Goal: Register for event/course

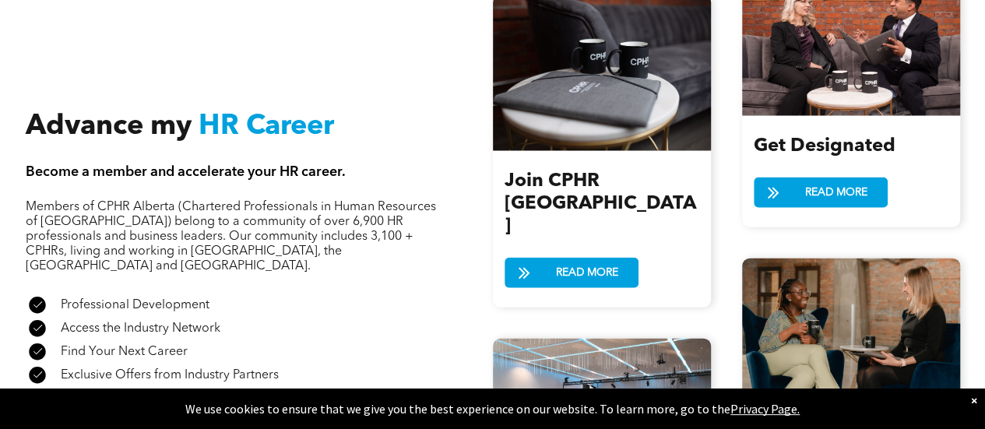
scroll to position [1636, 0]
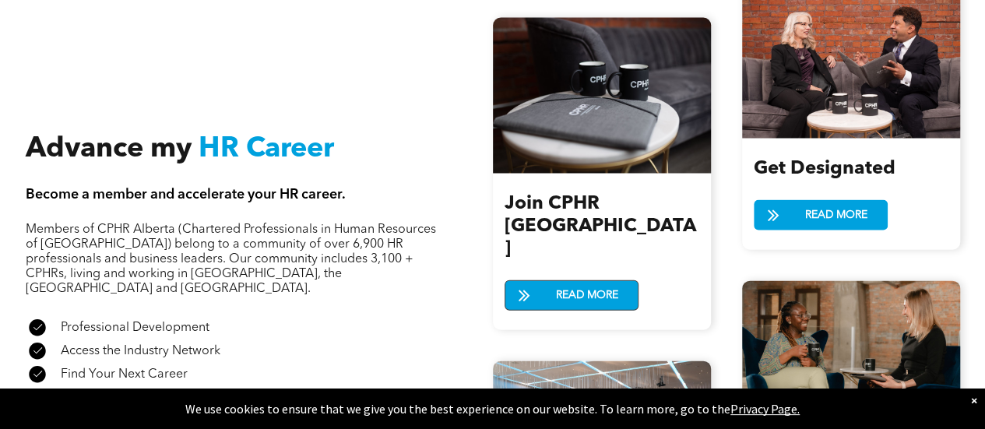
click at [600, 281] on span "READ MORE" at bounding box center [587, 295] width 73 height 29
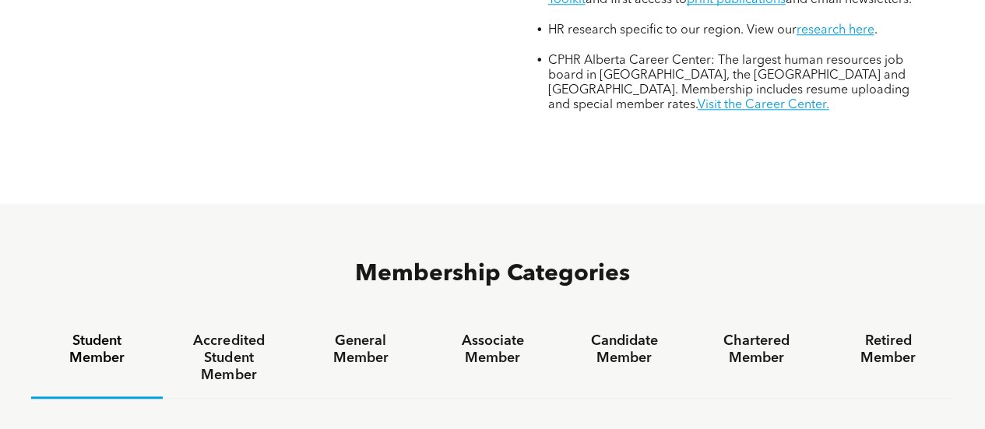
scroll to position [777, 0]
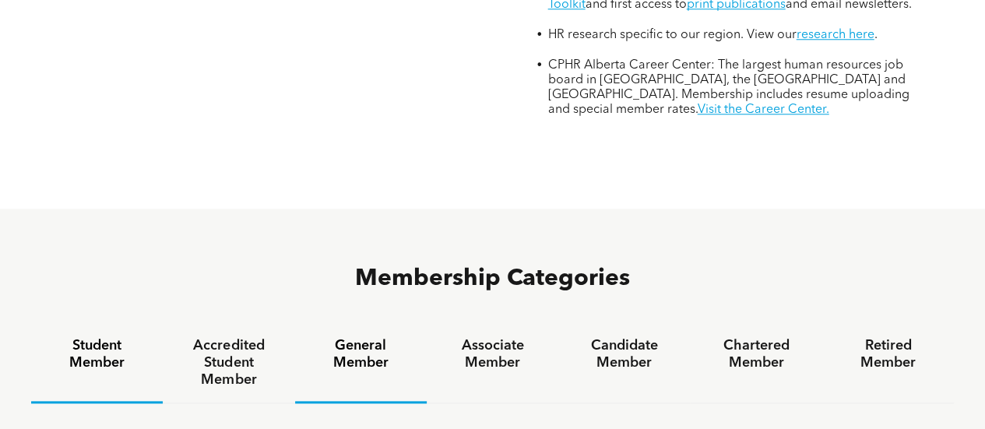
click at [354, 337] on h4 "General Member" at bounding box center [361, 354] width 104 height 34
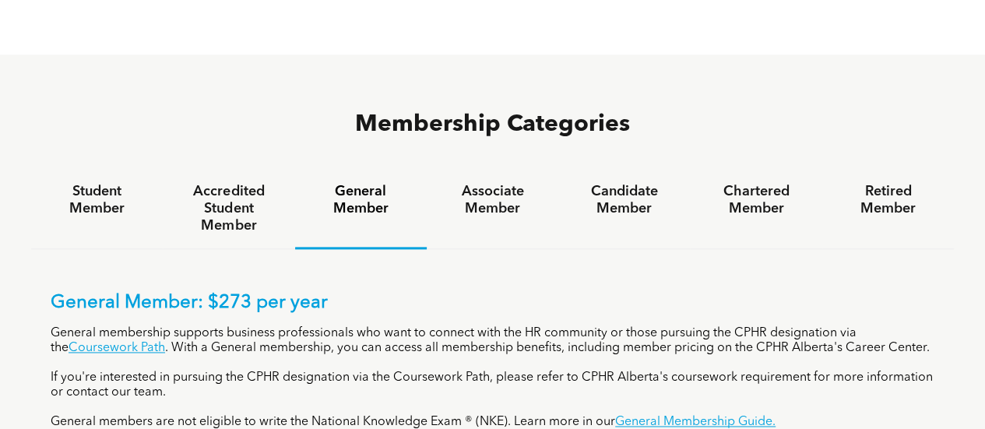
scroll to position [933, 0]
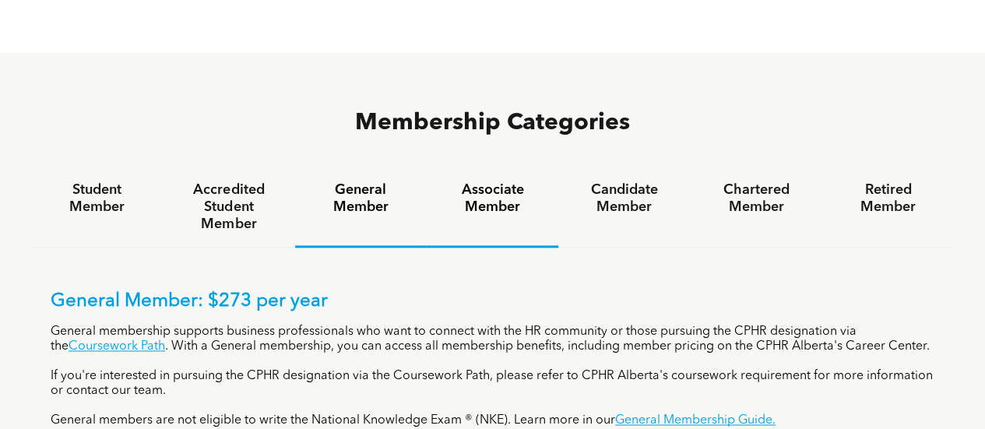
click at [475, 181] on h4 "Associate Member" at bounding box center [493, 198] width 104 height 34
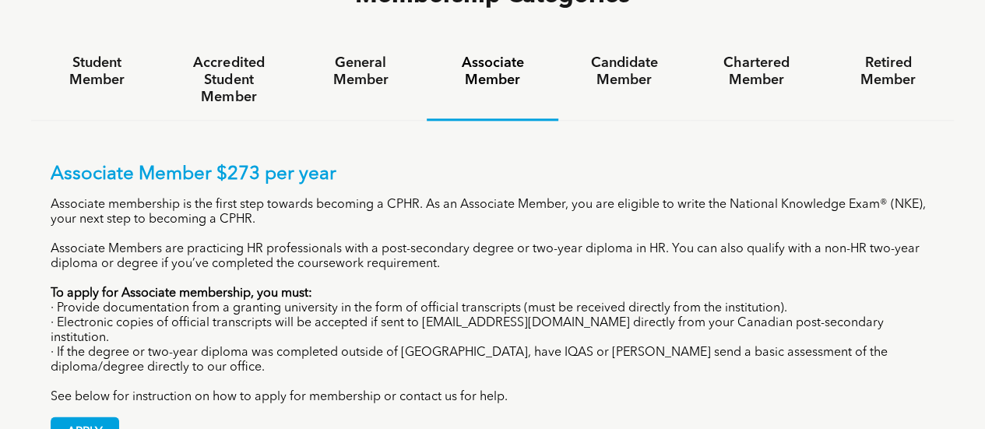
scroll to position [855, 0]
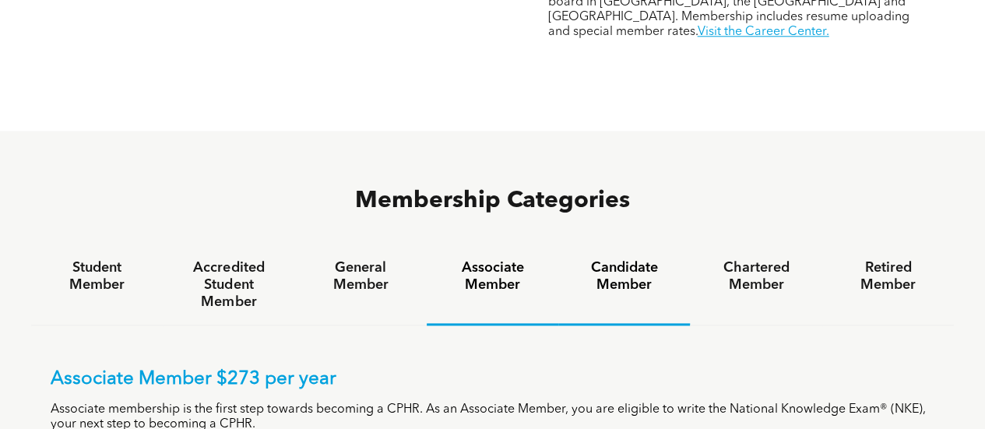
click at [624, 259] on h4 "Candidate Member" at bounding box center [624, 276] width 104 height 34
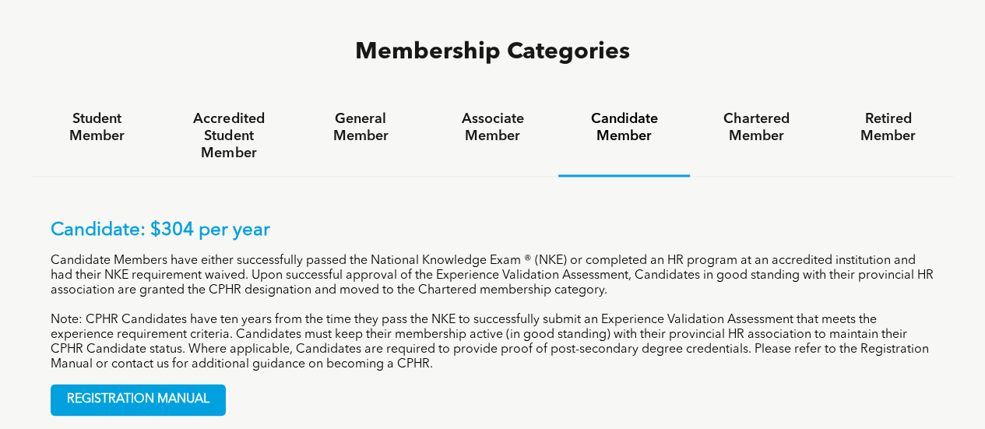
scroll to position [1011, 0]
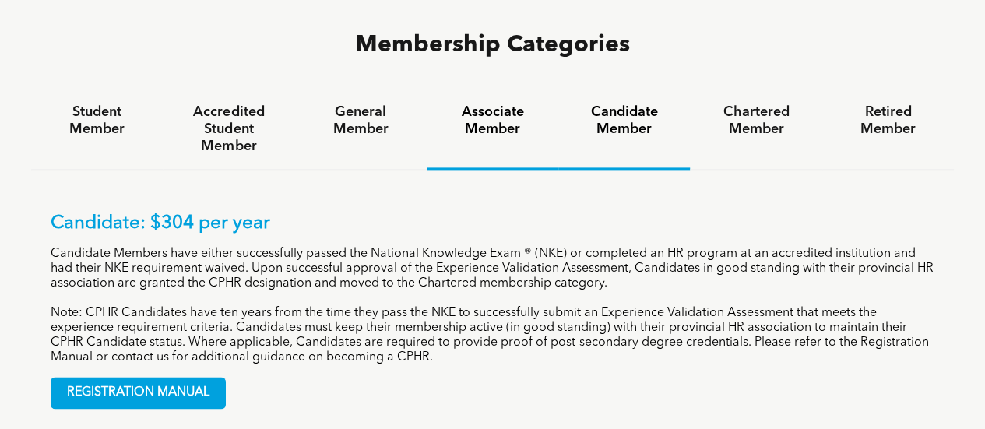
click at [481, 104] on h4 "Associate Member" at bounding box center [493, 121] width 104 height 34
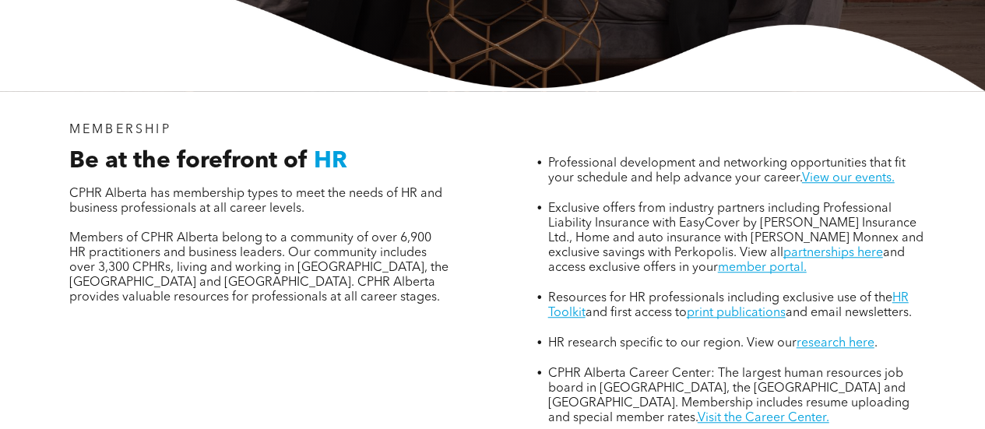
scroll to position [310, 0]
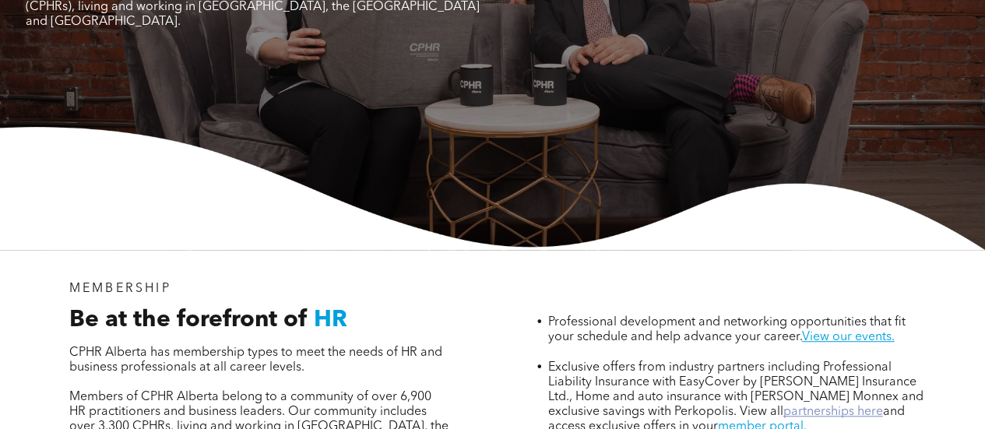
click at [805, 406] on link "partnerships here" at bounding box center [833, 412] width 100 height 12
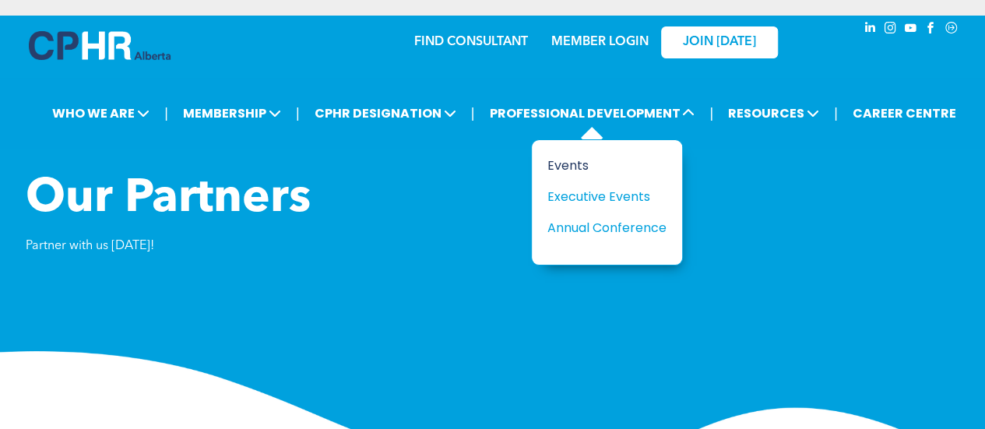
click at [566, 161] on div "Events" at bounding box center [601, 165] width 107 height 19
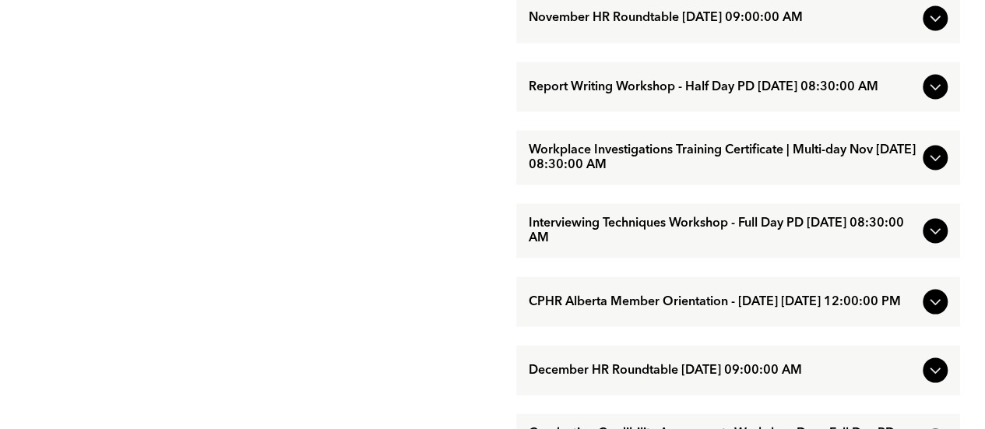
scroll to position [1402, 0]
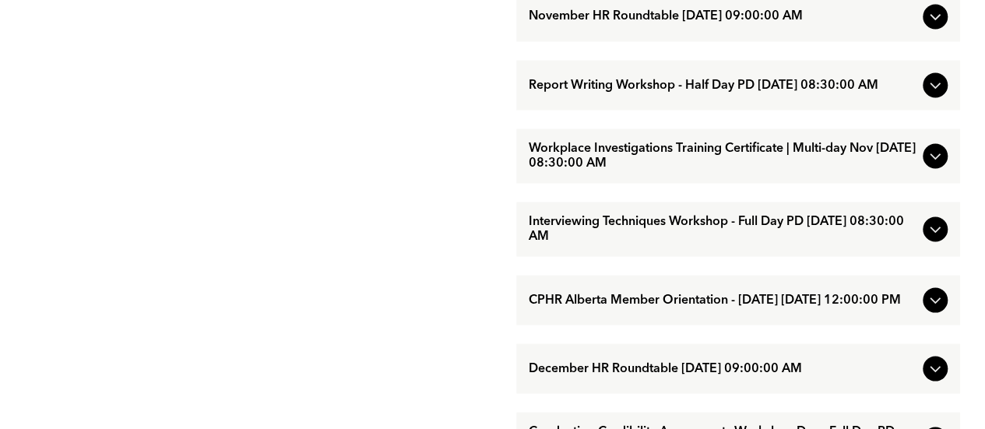
click at [929, 238] on icon at bounding box center [935, 229] width 19 height 19
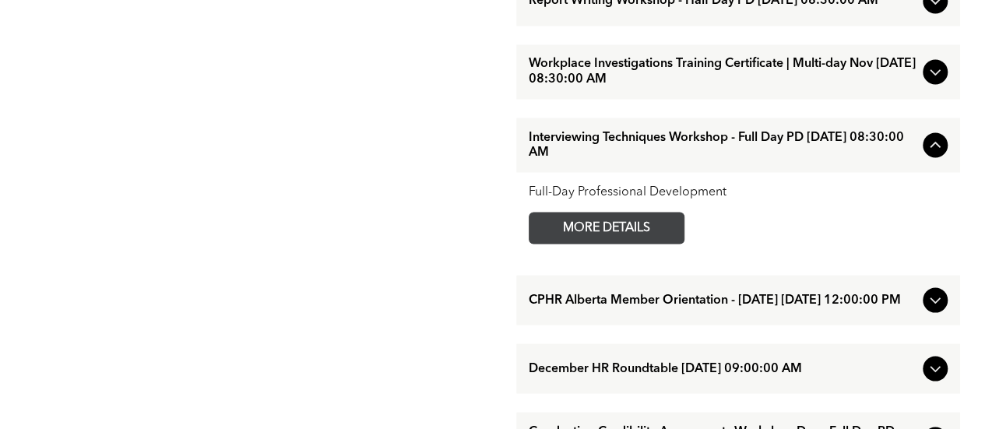
click at [573, 243] on span "MORE DETAILS" at bounding box center [606, 228] width 123 height 30
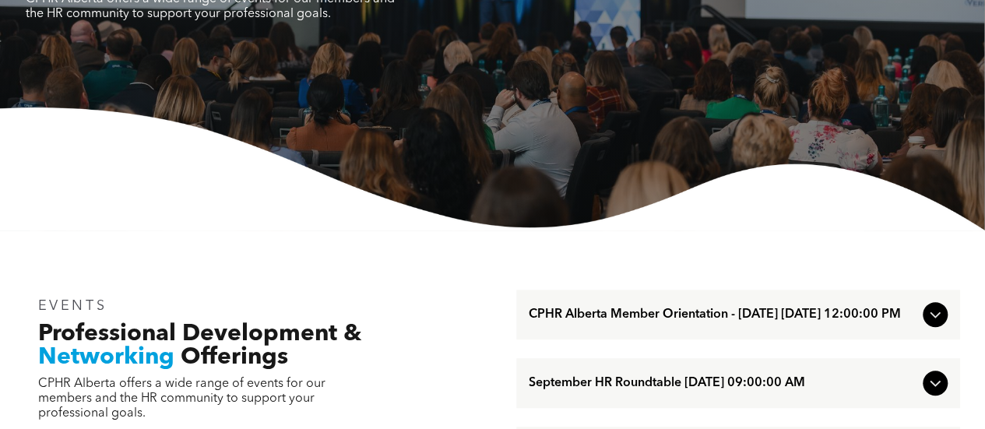
scroll to position [156, 0]
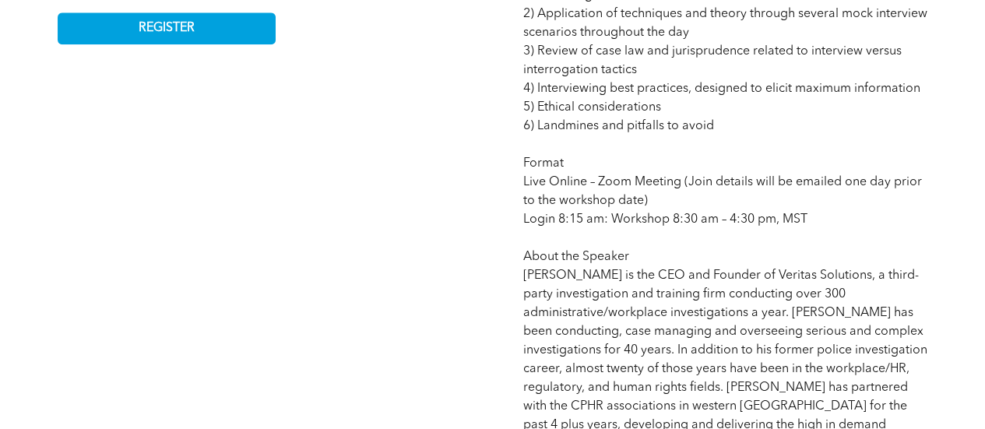
scroll to position [779, 0]
